Goal: Information Seeking & Learning: Learn about a topic

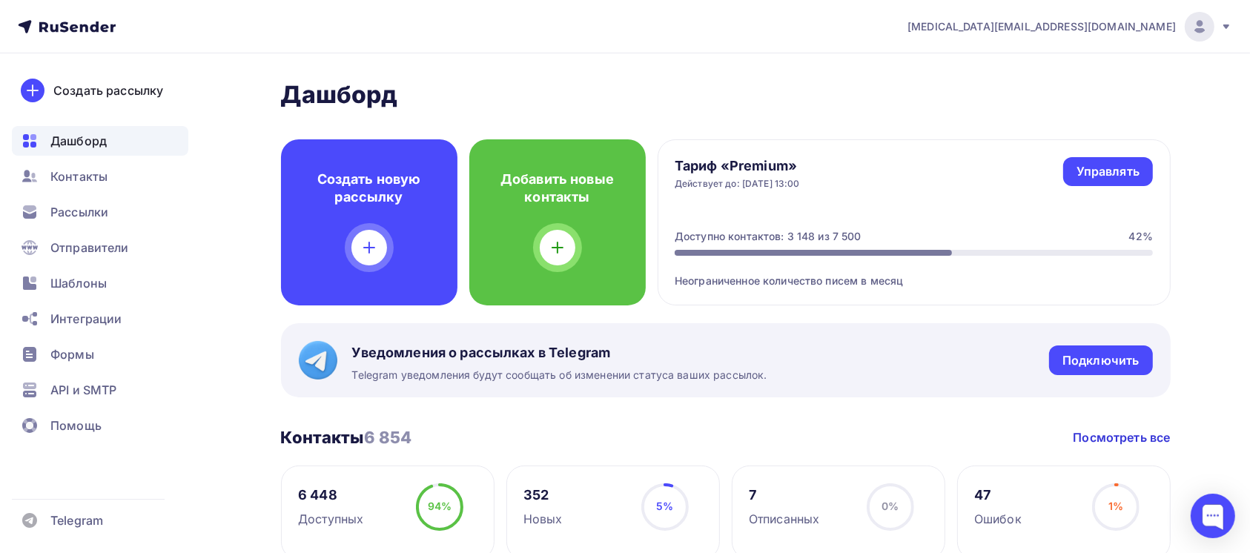
click at [145, 192] on ul "Дашборд Контакты Рассылки Отправители Шаблоны Интеграции Формы API и SMTP Помощь" at bounding box center [100, 287] width 176 height 323
click at [124, 214] on div "Рассылки" at bounding box center [100, 212] width 176 height 30
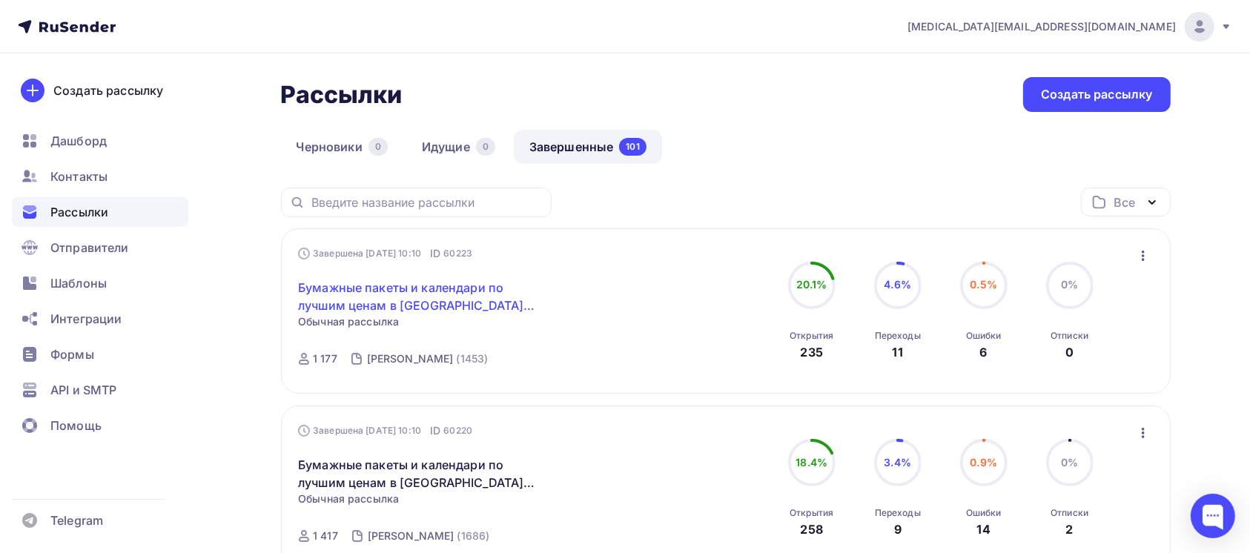
click at [346, 280] on link "Бумажные пакеты и календари по лучшим ценам в [GEOGRAPHIC_DATA] (КУД)" at bounding box center [425, 297] width 254 height 36
click at [386, 288] on link "Бумажные пакеты и календари по лучшим ценам в [GEOGRAPHIC_DATA] (КУД)" at bounding box center [425, 297] width 254 height 36
click at [421, 279] on link "Бумажные пакеты и календари по лучшим ценам в [GEOGRAPHIC_DATA] (КУД)" at bounding box center [425, 297] width 254 height 36
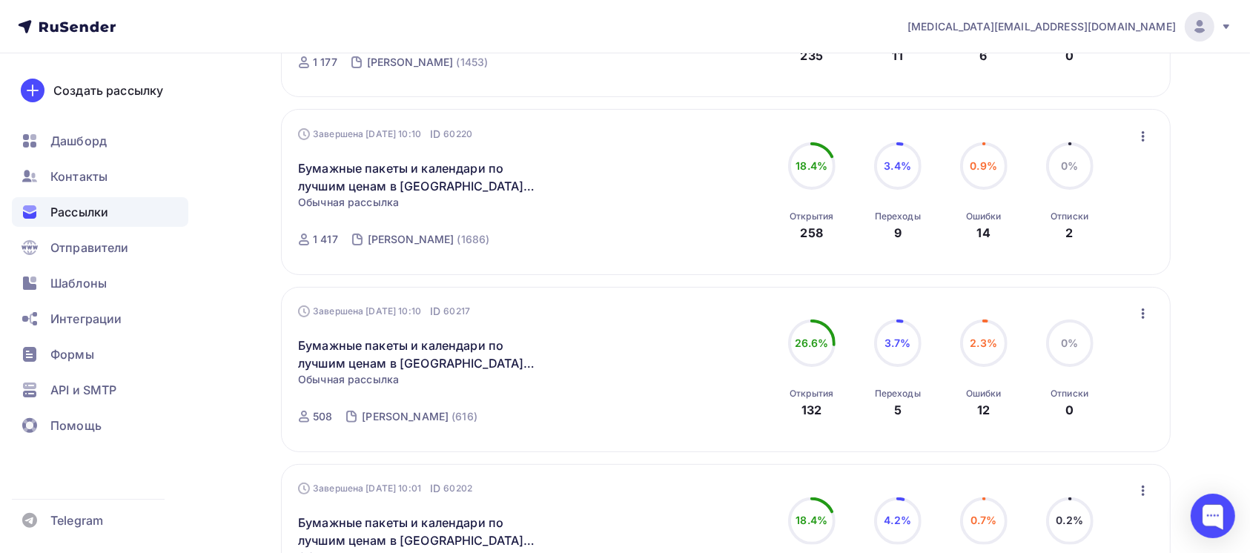
scroll to position [99, 0]
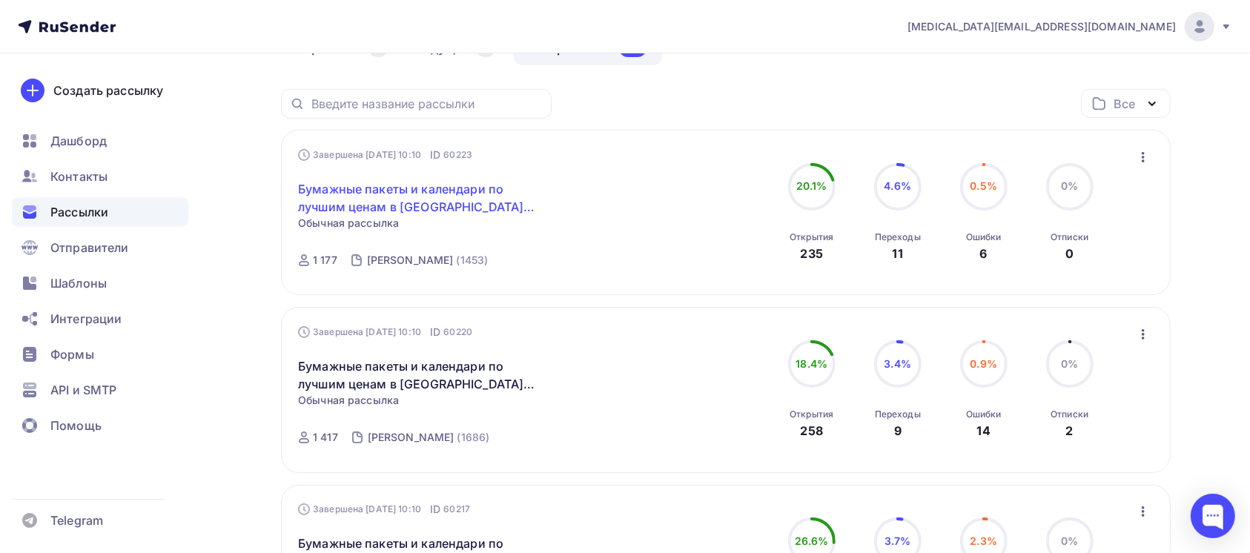
click at [363, 187] on link "Бумажные пакеты и календари по лучшим ценам в [GEOGRAPHIC_DATA] (КУД)" at bounding box center [425, 198] width 254 height 36
click at [450, 175] on div "Бумажные пакеты и календари по лучшим ценам в [GEOGRAPHIC_DATA] (КУД) Статистик…" at bounding box center [467, 188] width 338 height 53
click at [440, 202] on link "Бумажные пакеты и календари по лучшим ценам в [GEOGRAPHIC_DATA] (КУД)" at bounding box center [425, 198] width 254 height 36
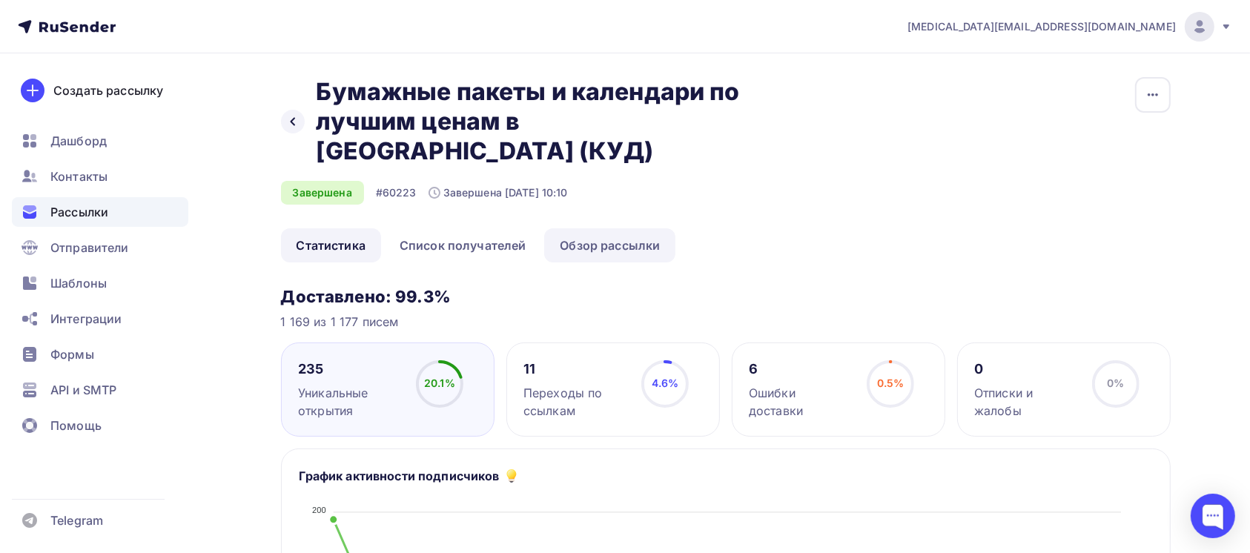
click at [625, 228] on link "Обзор рассылки" at bounding box center [609, 245] width 131 height 34
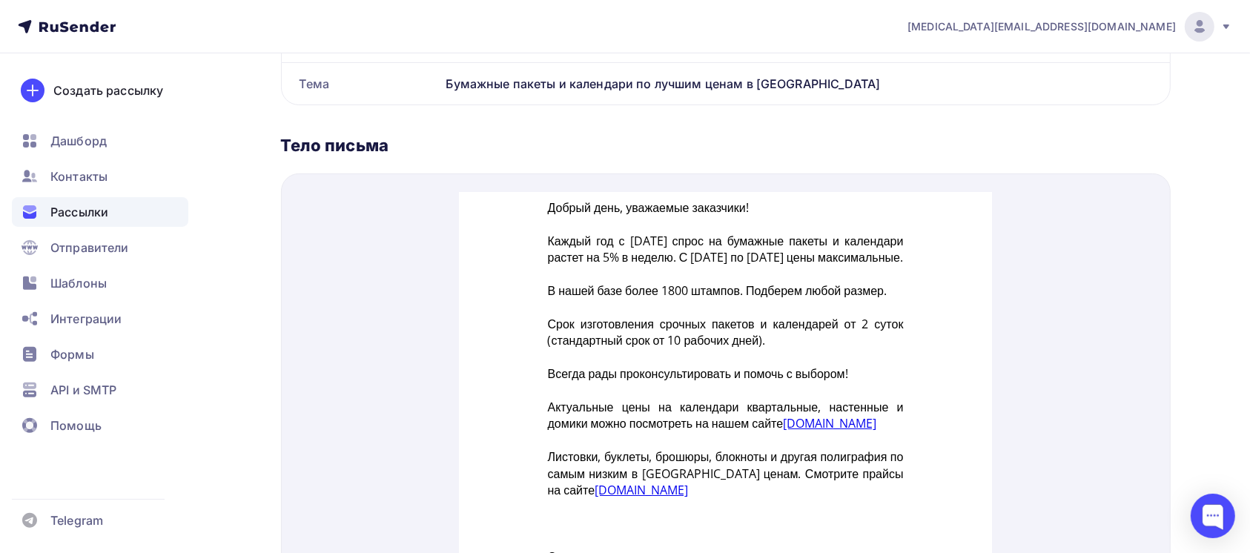
scroll to position [537, 0]
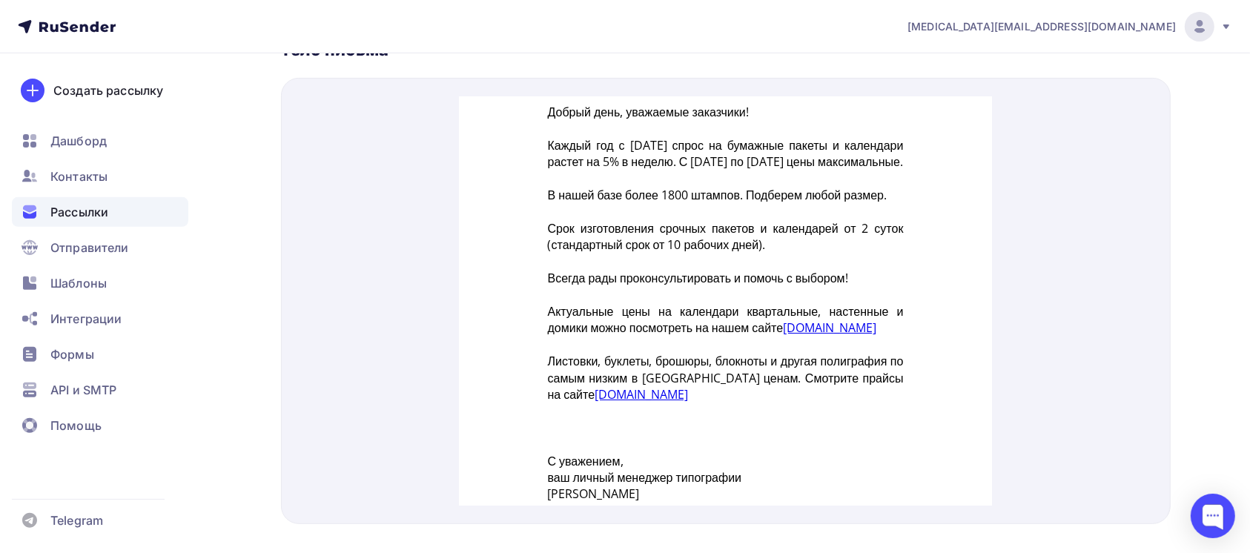
drag, startPoint x: 534, startPoint y: 93, endPoint x: 820, endPoint y: 415, distance: 431.3
click at [820, 415] on td "Добрый день, уважаемые заказчики! Каждый год с [DATE] спрос на бумажные пакеты …" at bounding box center [726, 307] width 371 height 458
copy div "Loremi dolo, sitametco adipiscin! Elitse doe t 9 incidid utlab et dolorema aliq…"
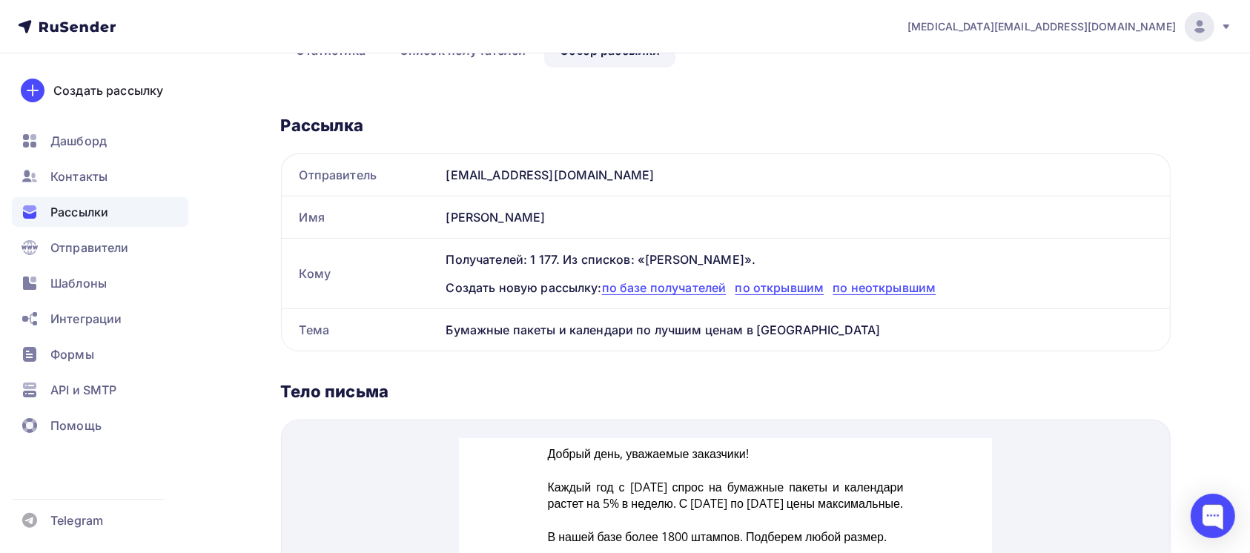
scroll to position [142, 0]
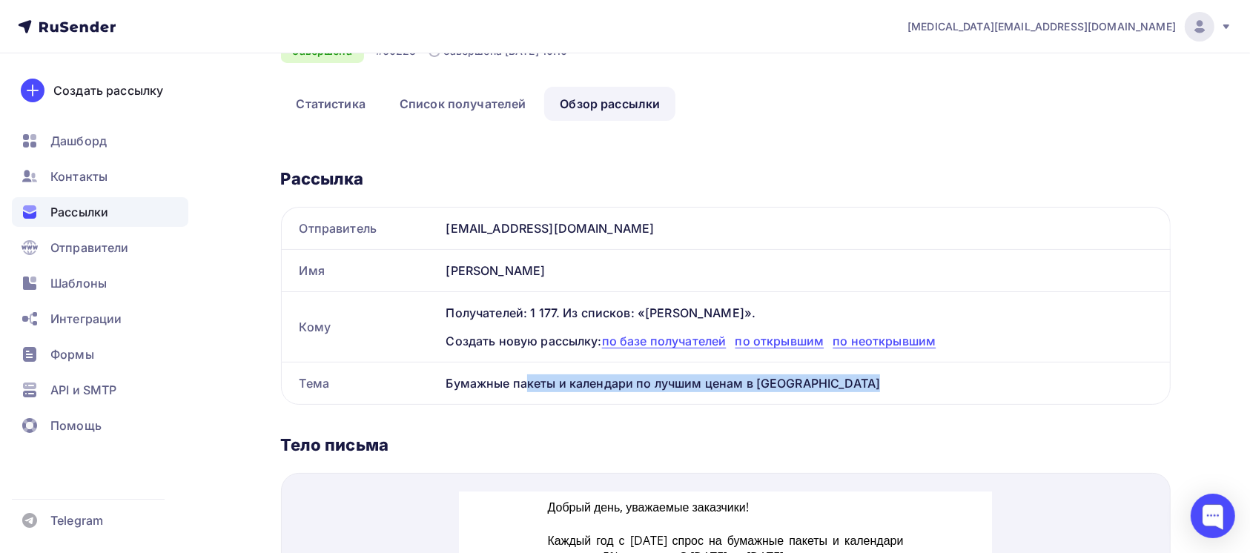
drag, startPoint x: 599, startPoint y: 356, endPoint x: 819, endPoint y: 353, distance: 219.5
click at [819, 363] on div "Бумажные пакеты и календари по лучшим ценам в [GEOGRAPHIC_DATA]" at bounding box center [805, 384] width 730 height 42
copy div "Бумажные пакеты и календари по лучшим ценам в [GEOGRAPHIC_DATA]"
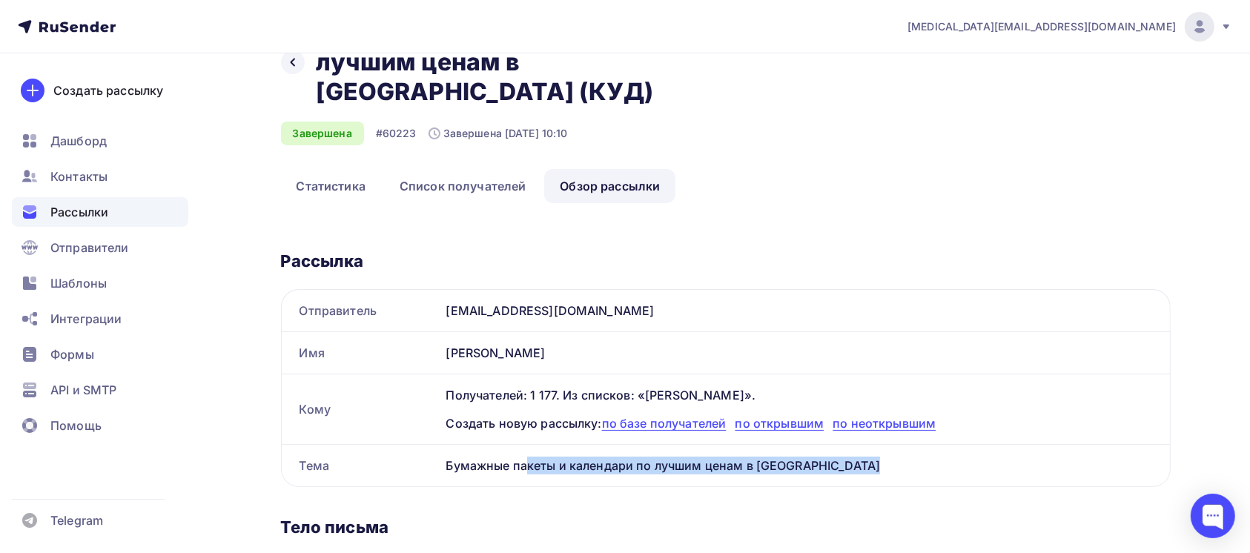
scroll to position [0, 0]
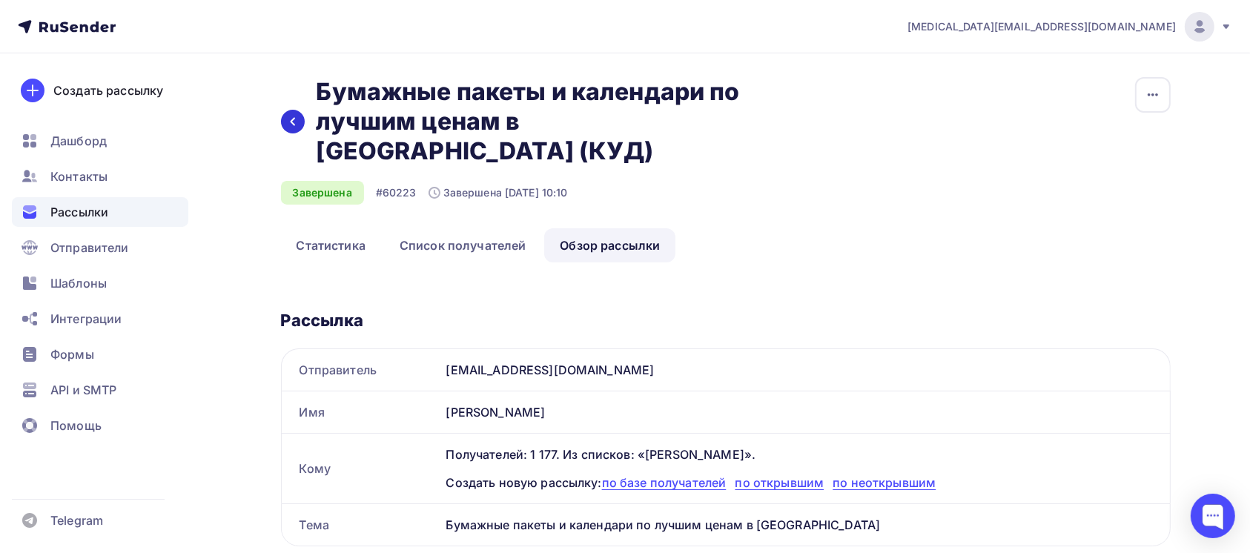
click at [296, 116] on div at bounding box center [293, 122] width 24 height 24
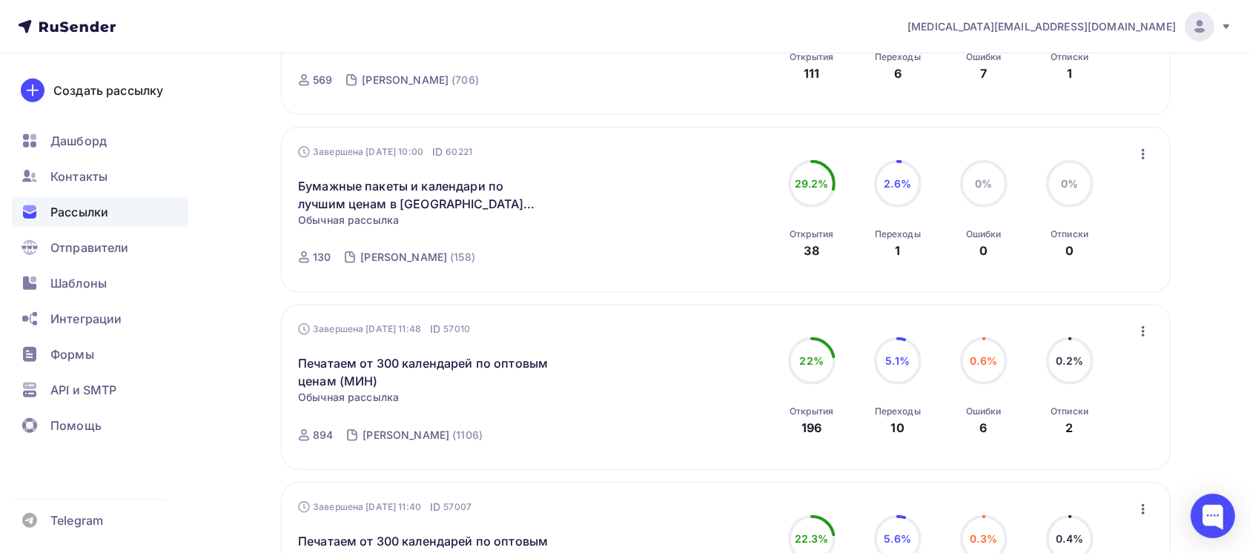
scroll to position [1384, 0]
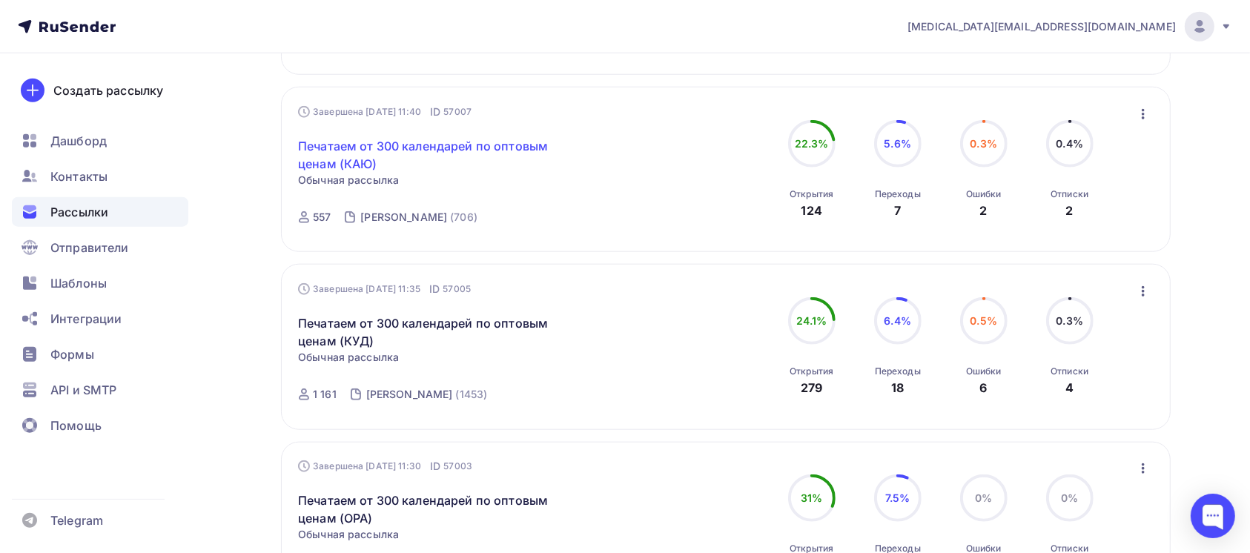
click at [470, 152] on link "Печатаем от 300 календарей по оптовым ценам (КАЮ)" at bounding box center [425, 155] width 254 height 36
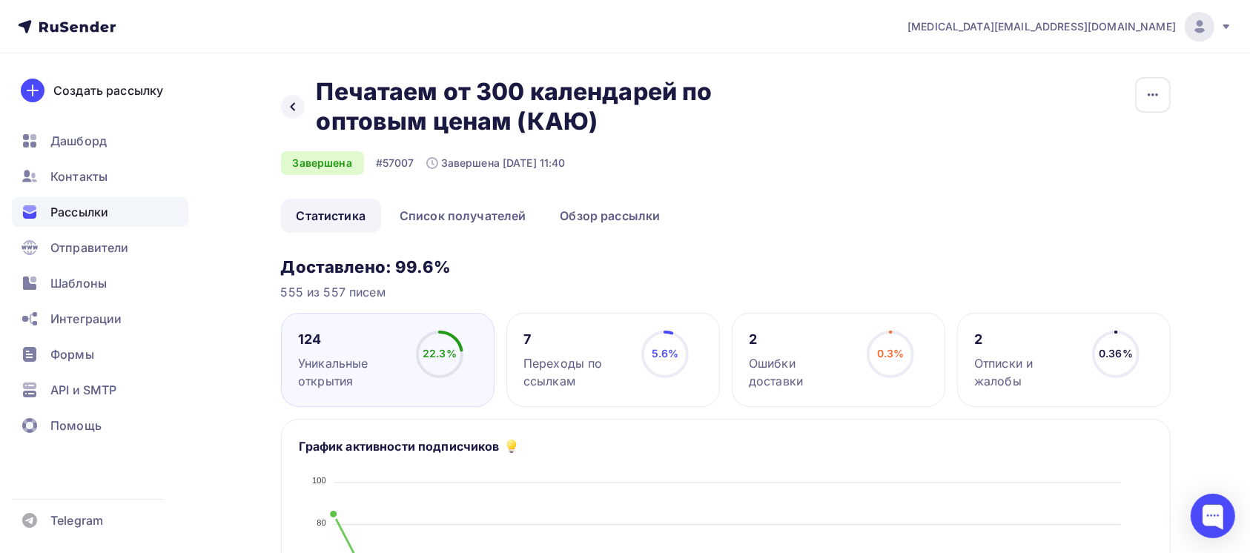
drag, startPoint x: 317, startPoint y: 92, endPoint x: 515, endPoint y: 121, distance: 200.1
click at [515, 121] on h2 "Печатаем от 300 календарей по оптовым ценам (КАЮ)" at bounding box center [541, 106] width 448 height 59
copy h2 "Печатаем от 300 календарей по оптовым ценам"
click at [291, 102] on div at bounding box center [293, 107] width 24 height 24
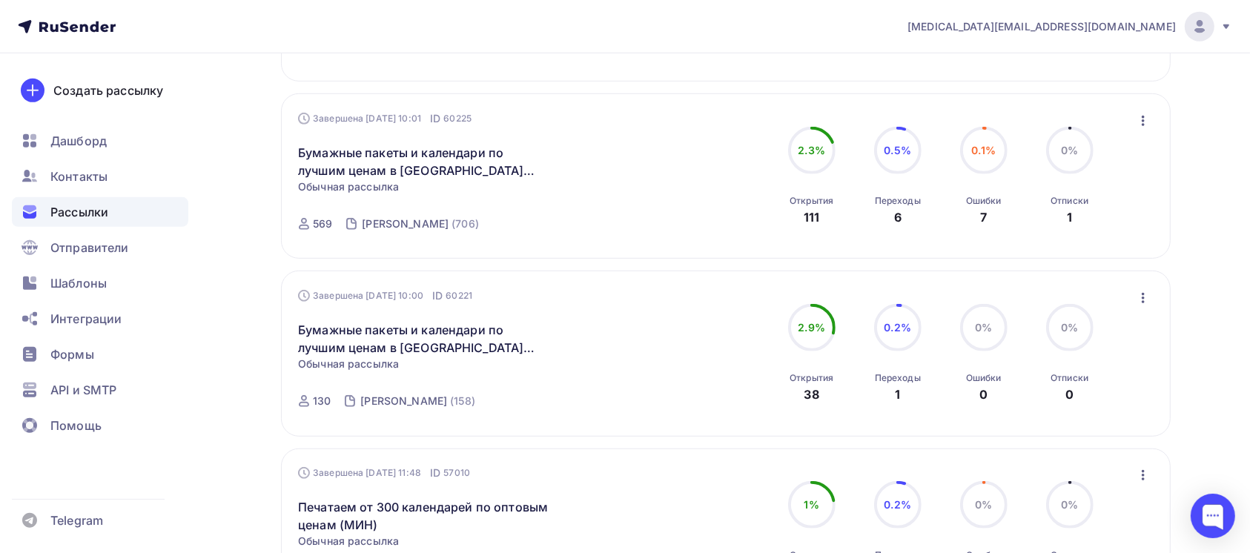
scroll to position [934, 0]
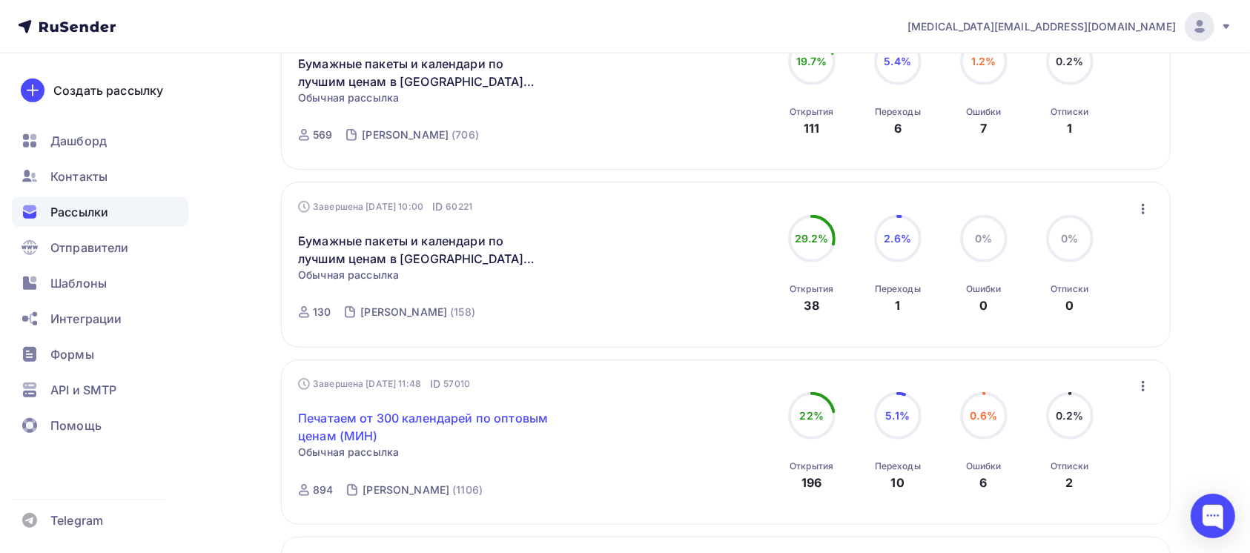
click at [424, 413] on link "Печатаем от 300 календарей по оптовым ценам (МИН)" at bounding box center [425, 427] width 254 height 36
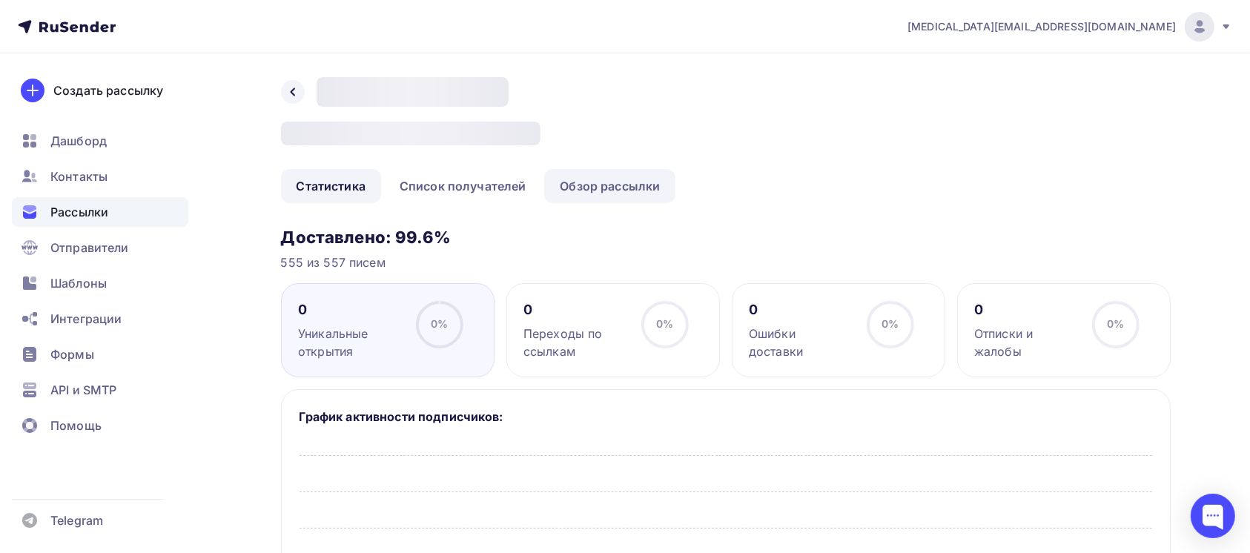
click at [644, 196] on link "Обзор рассылки" at bounding box center [609, 186] width 131 height 34
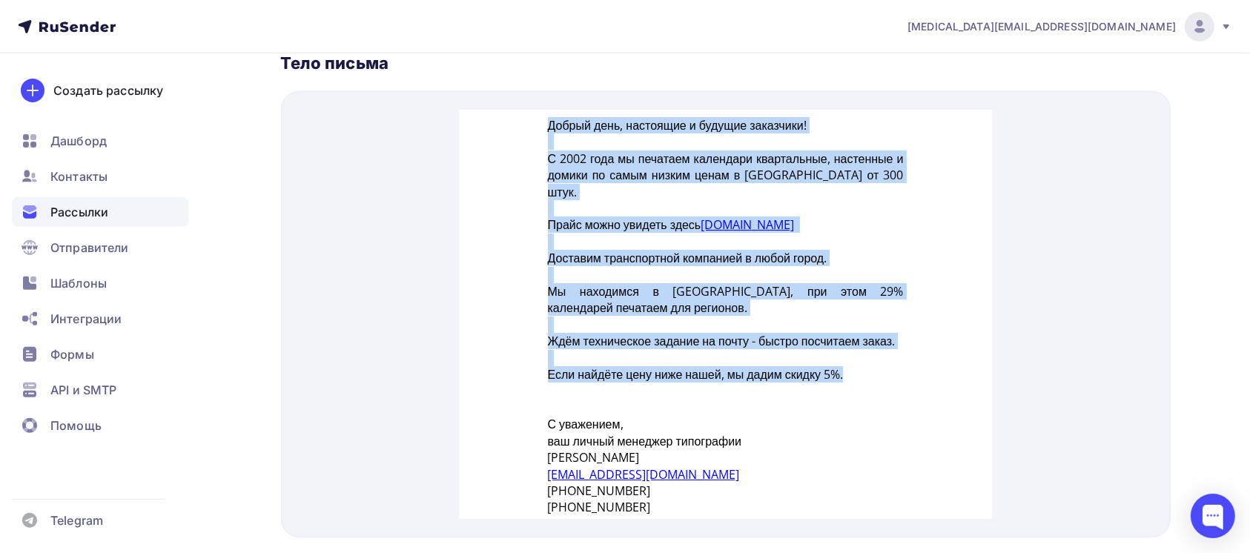
click at [899, 374] on div "Добрый день, настоящие и будущие заказчики! С 2002 года мы печатаем календари к…" at bounding box center [725, 354] width 533 height 527
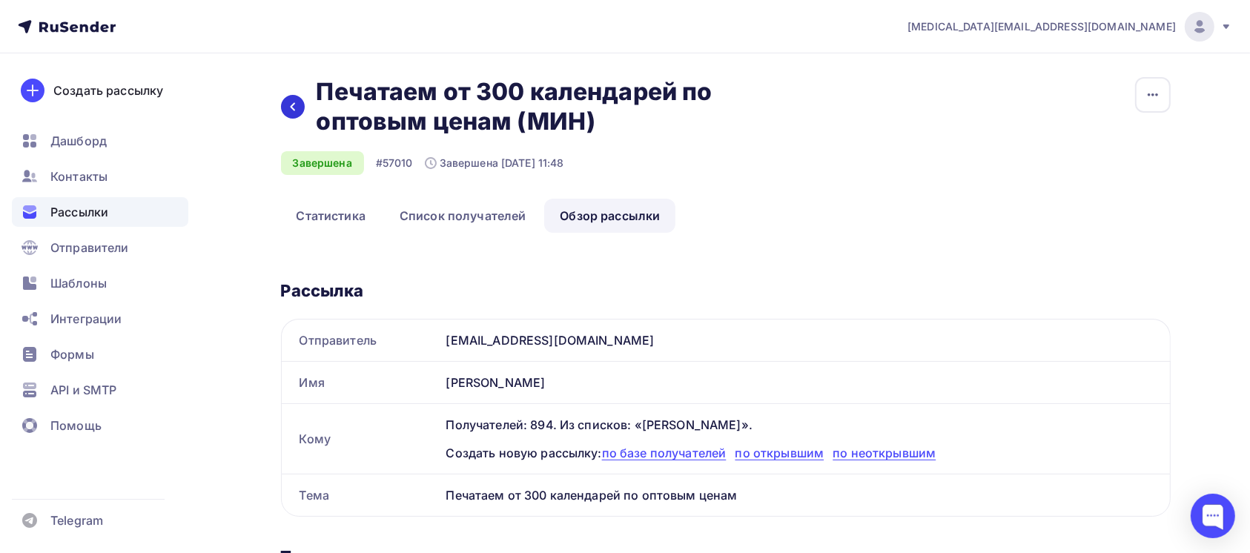
click at [291, 111] on icon at bounding box center [293, 107] width 12 height 12
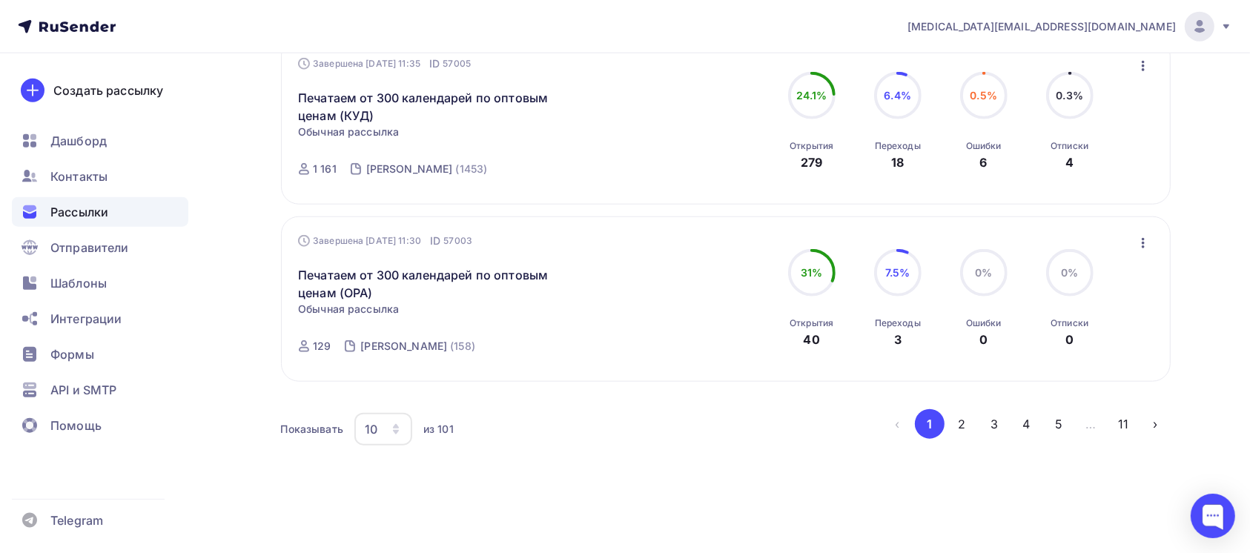
scroll to position [1614, 0]
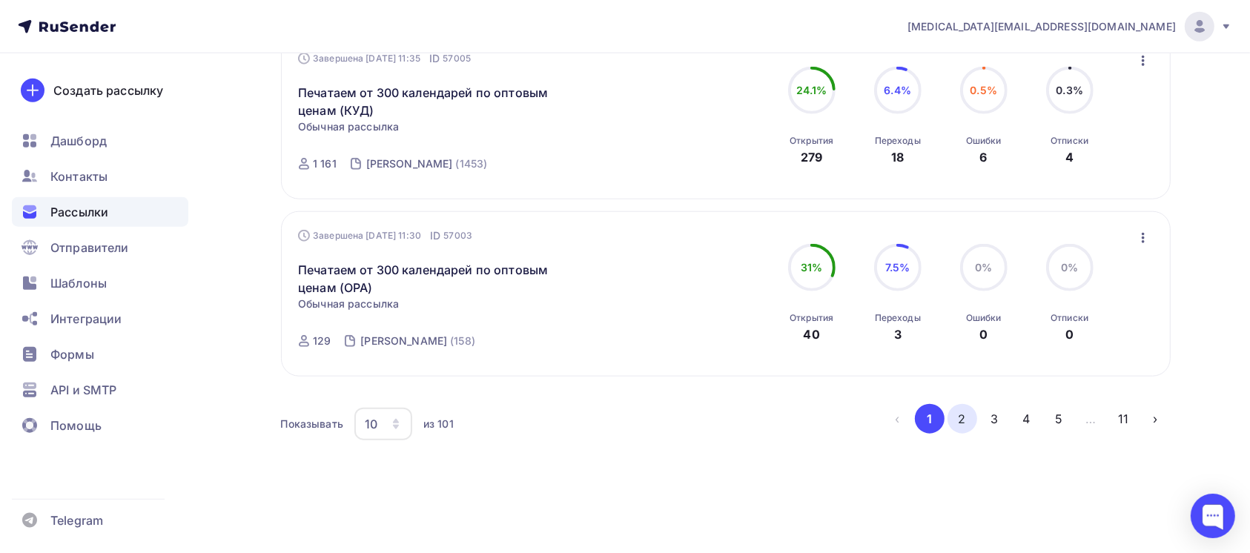
click at [957, 423] on button "2" at bounding box center [963, 419] width 30 height 30
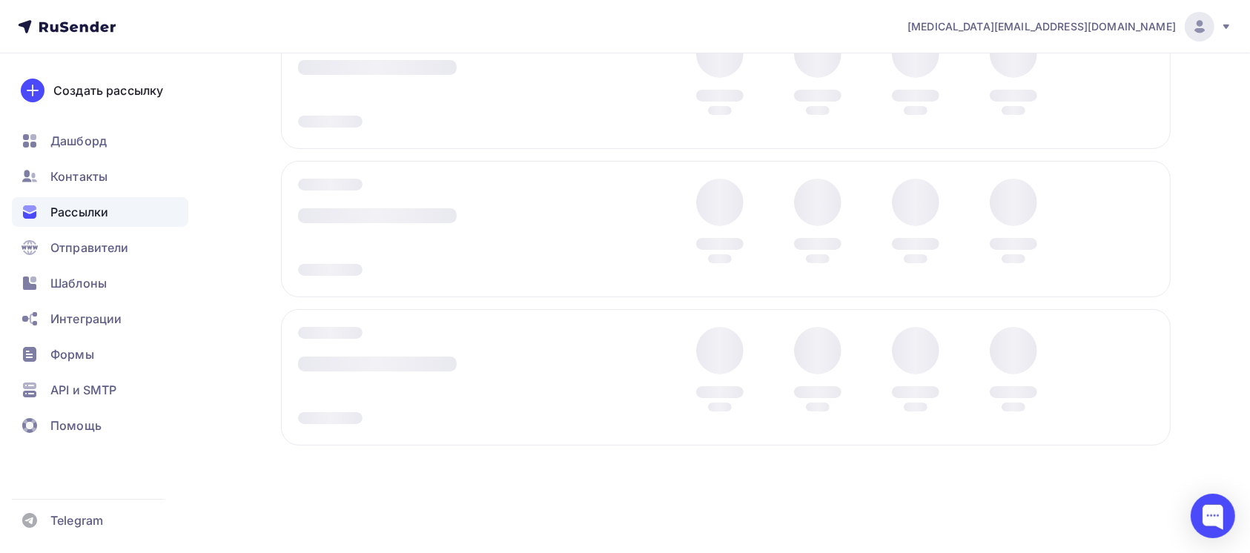
scroll to position [175, 0]
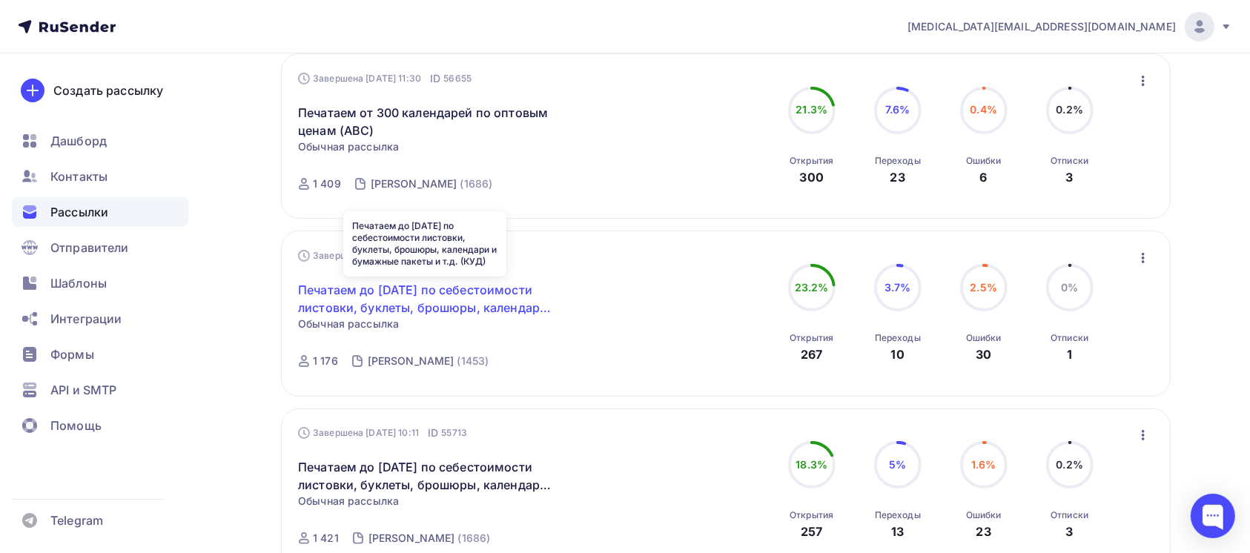
click at [436, 310] on link "Печатаем до [DATE] по себестоимости листовки, буклеты, брошюры, календари и бум…" at bounding box center [425, 299] width 254 height 36
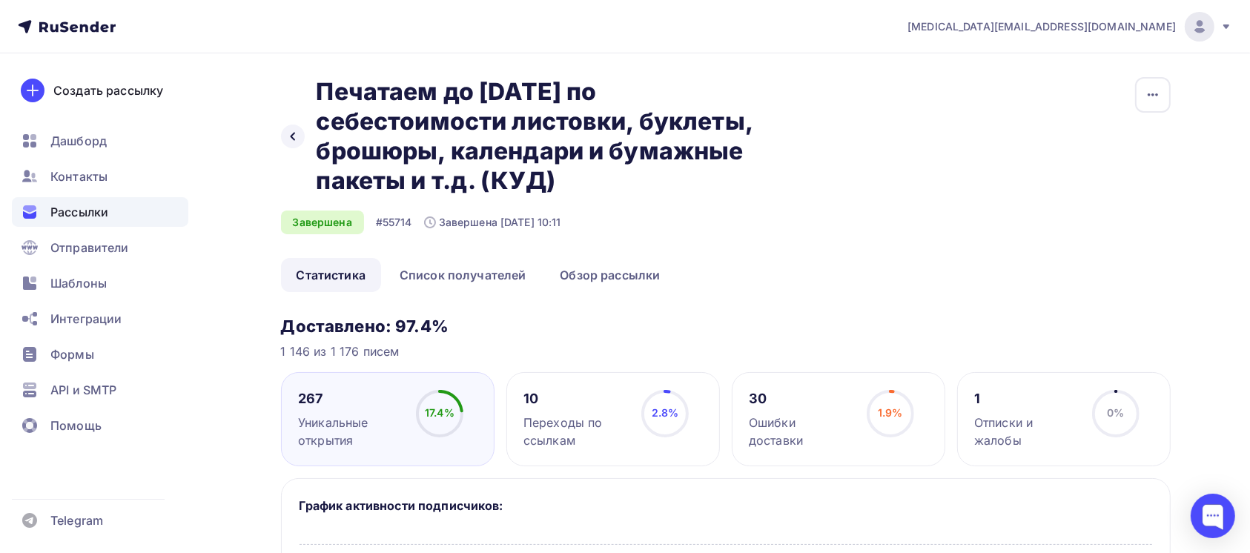
drag, startPoint x: 314, startPoint y: 88, endPoint x: 478, endPoint y: 185, distance: 190.9
click at [478, 185] on div "Назад Печатаем до [DATE] по себестоимости листовки, буклеты, брошюры, календари…" at bounding box center [528, 136] width 494 height 119
click at [647, 253] on div "Назад Печатаем до [DATE] по себестоимости листовки, буклеты, брошюры, календари…" at bounding box center [726, 167] width 890 height 181
click at [635, 264] on link "Обзор рассылки" at bounding box center [609, 275] width 131 height 34
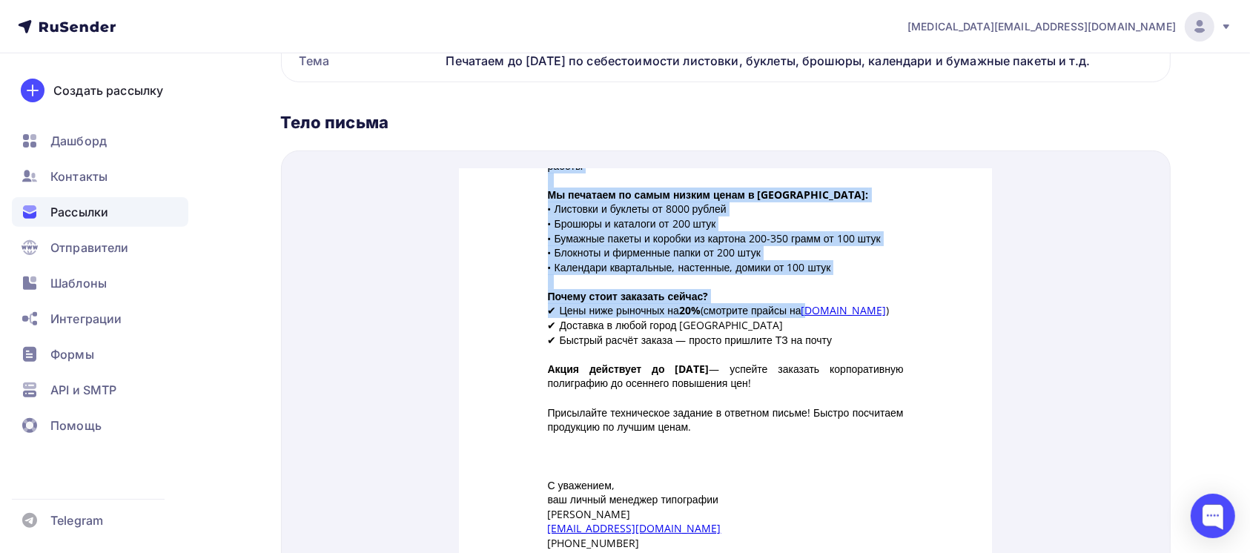
scroll to position [197, 0]
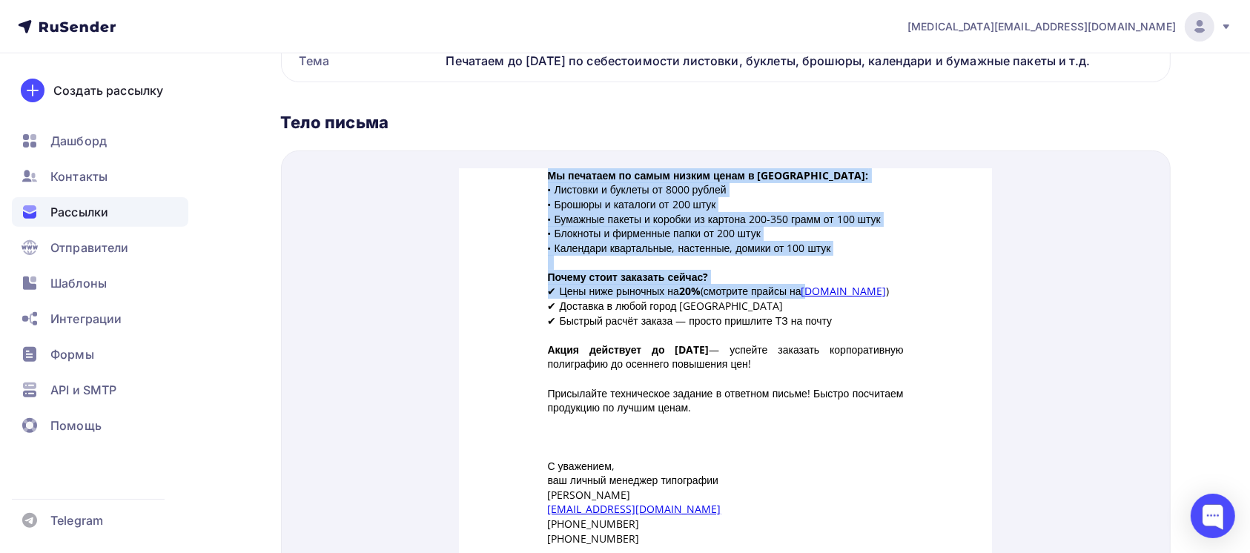
drag, startPoint x: 521, startPoint y: 158, endPoint x: 859, endPoint y: 395, distance: 413.7
click at [859, 395] on div "Добрый день! Мы не просто снизили цены — мы обрушили их! И вот почему: ✅ Мощнос…" at bounding box center [725, 301] width 533 height 696
copy div "Loremi dolo! Si am consec adipisc elit — se doeiusmo te! I utl etdolo: ✅ Magnaa…"
